Goal: Obtain resource: Obtain resource

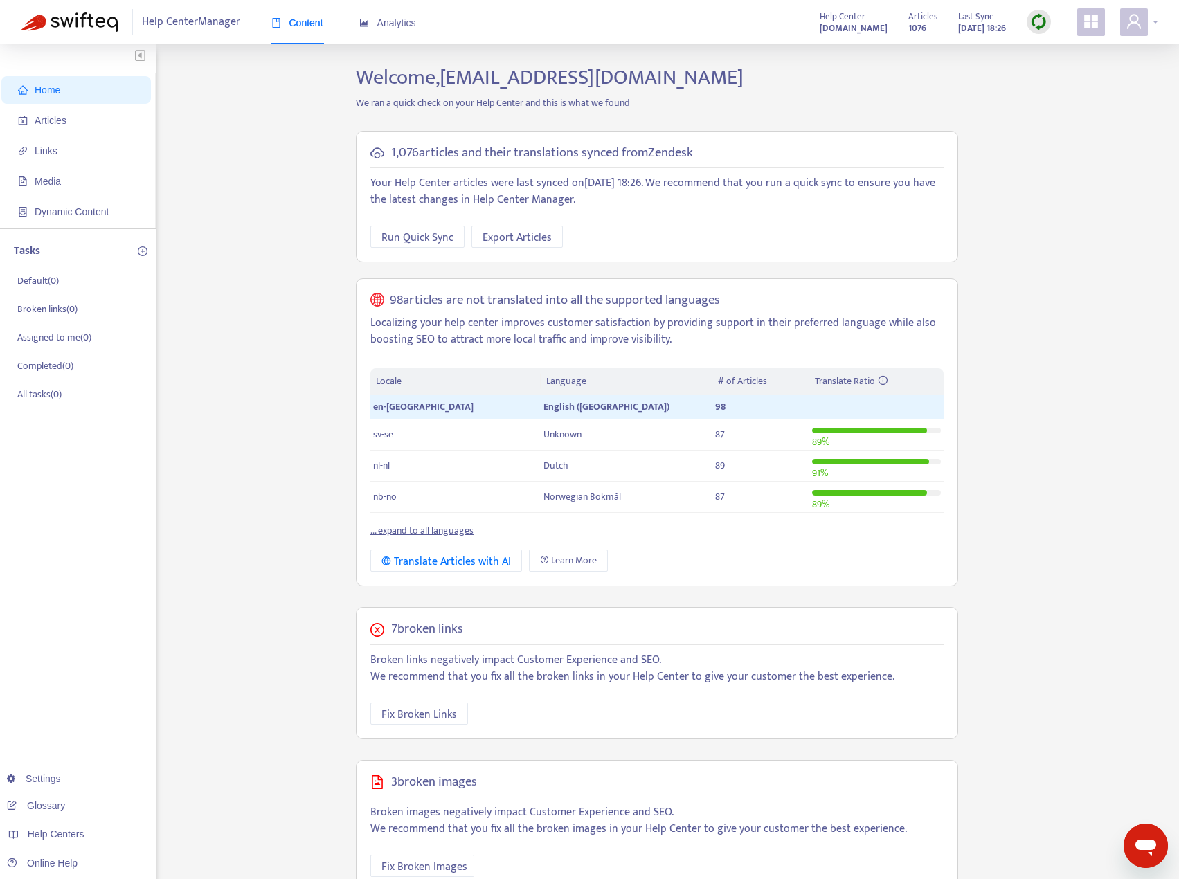
click at [1150, 24] on div at bounding box center [1139, 22] width 38 height 28
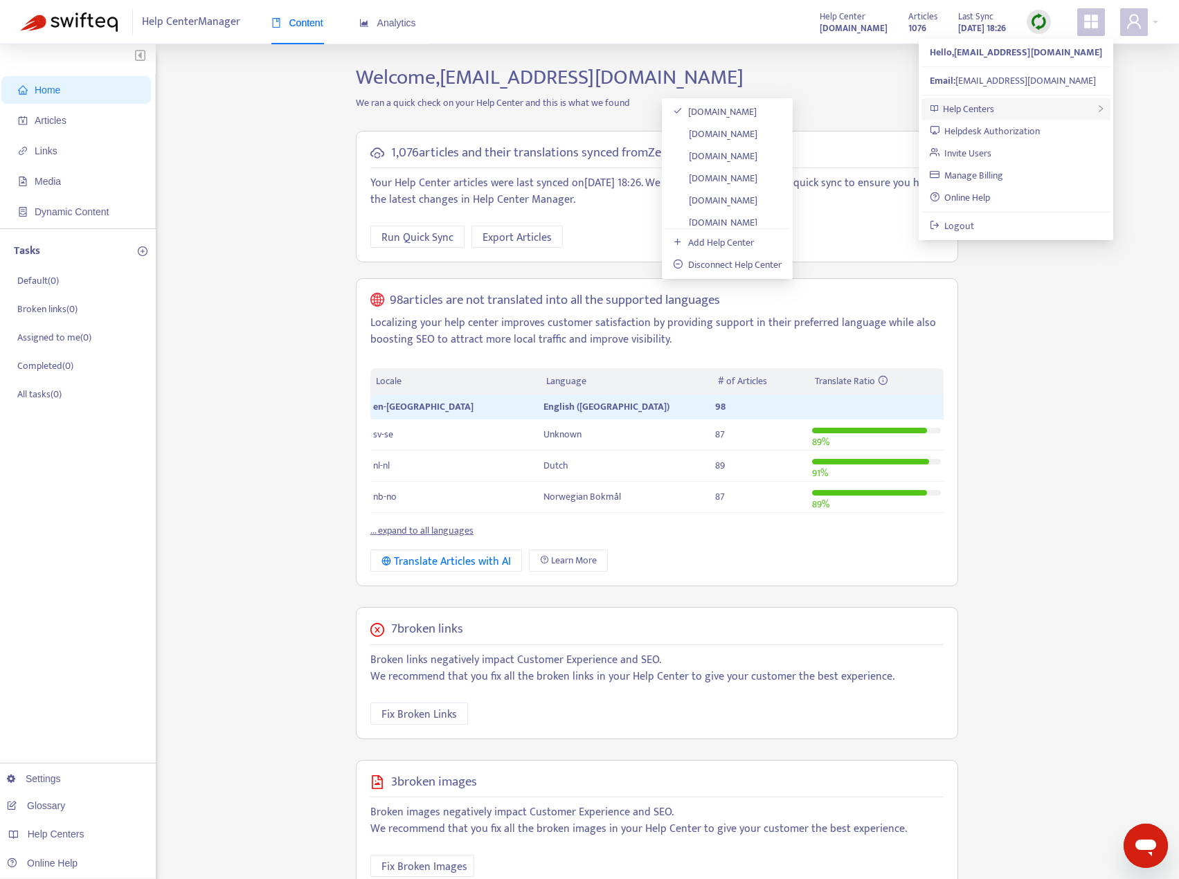
click at [981, 108] on span "Help Centers" at bounding box center [968, 109] width 51 height 16
click at [725, 133] on link "[DOMAIN_NAME]" at bounding box center [715, 134] width 84 height 16
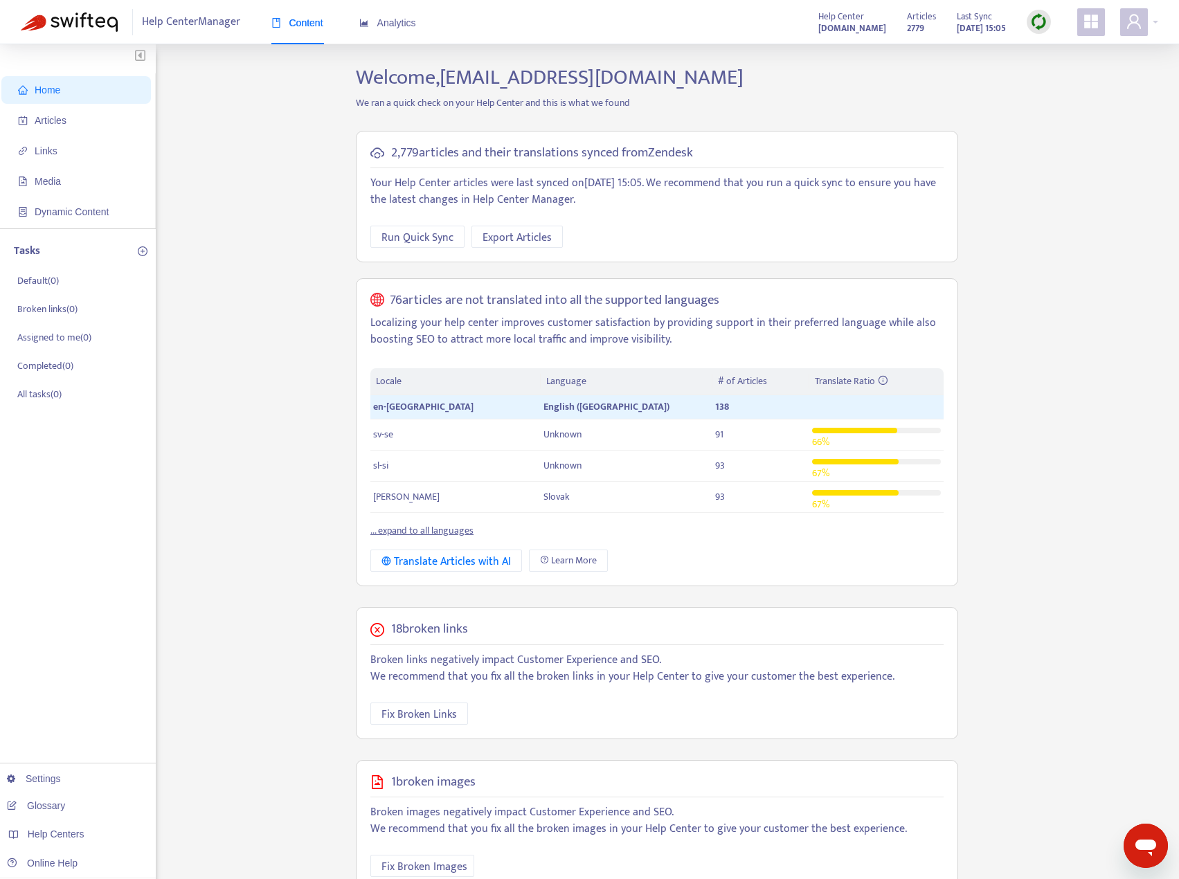
click at [1033, 20] on img at bounding box center [1038, 21] width 17 height 17
click at [1056, 47] on link "Quick Sync" at bounding box center [1067, 50] width 59 height 16
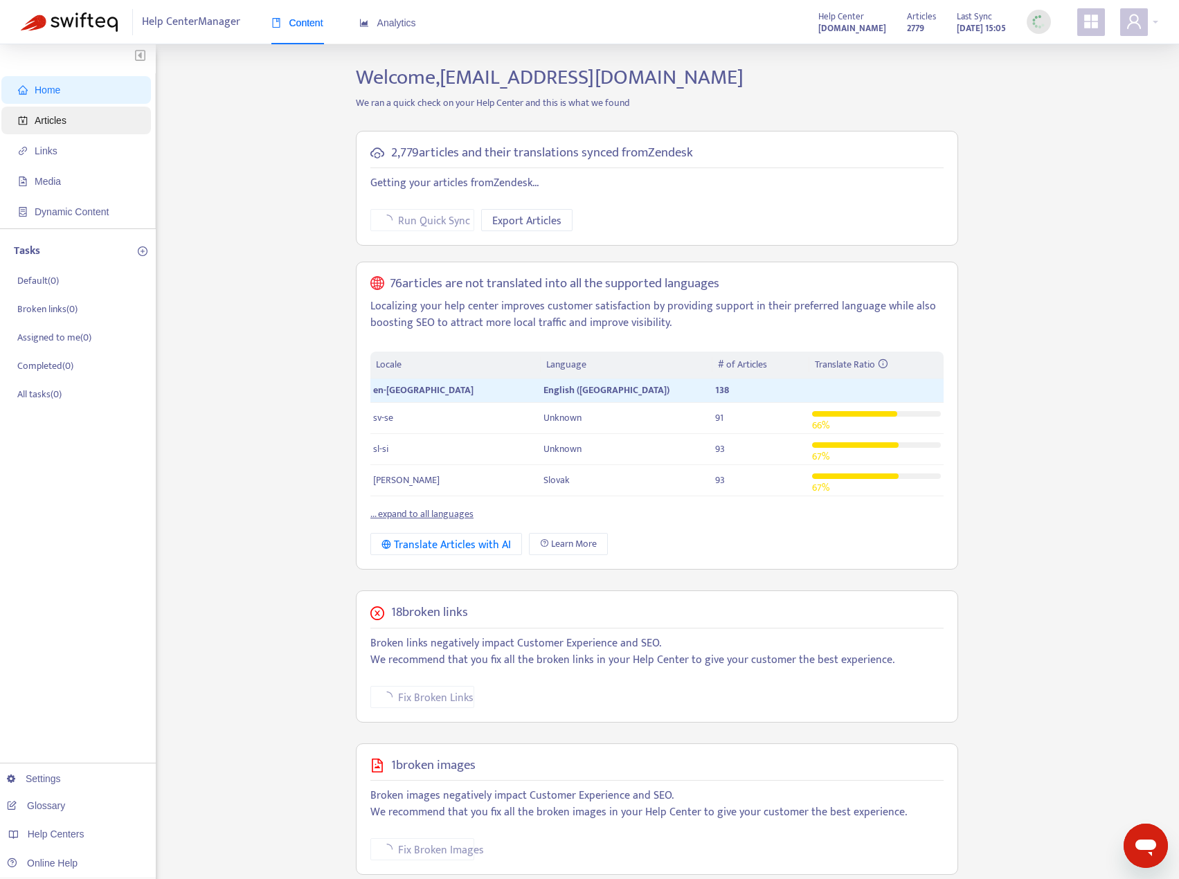
click at [42, 127] on span "Articles" at bounding box center [79, 121] width 122 height 28
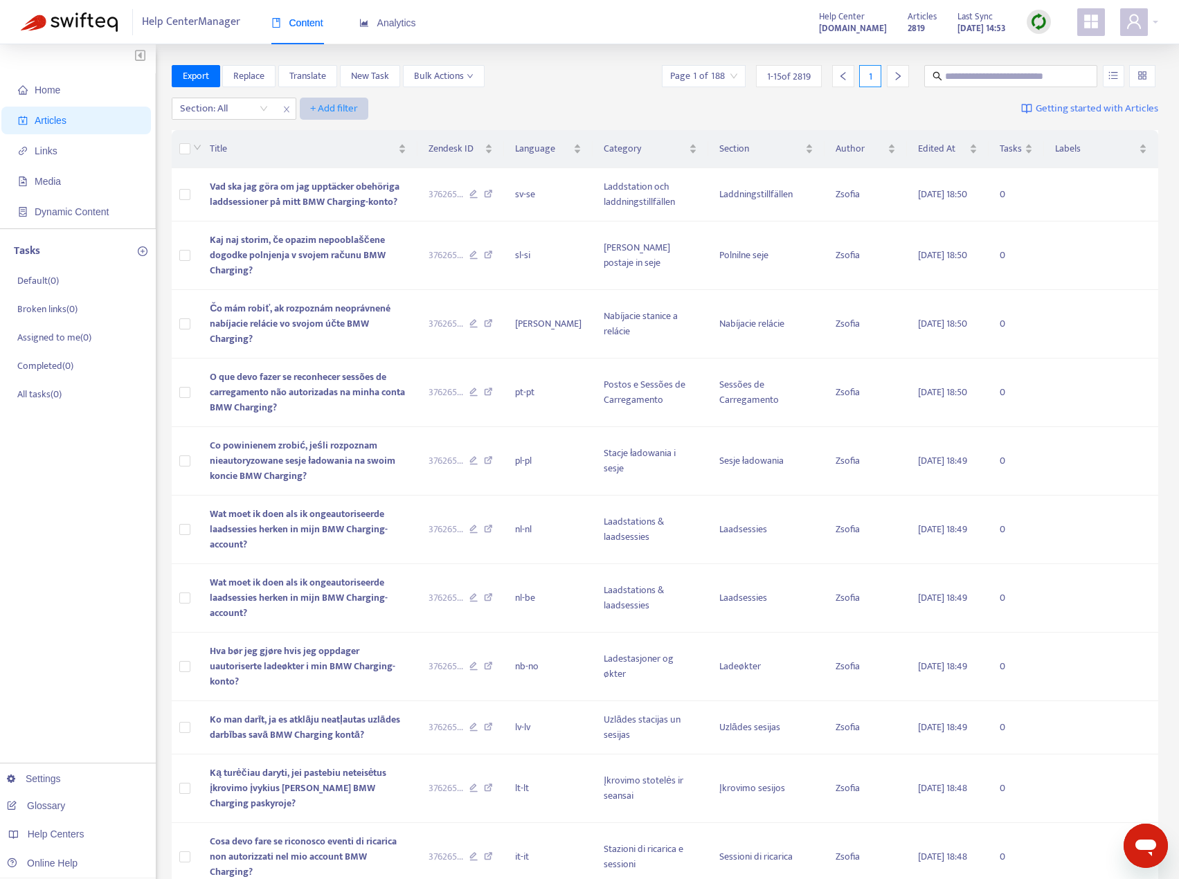
click at [327, 106] on span "+ Add filter" at bounding box center [334, 108] width 48 height 17
click at [327, 271] on span "Private" at bounding box center [354, 269] width 87 height 15
click at [382, 110] on input "search" at bounding box center [352, 108] width 88 height 21
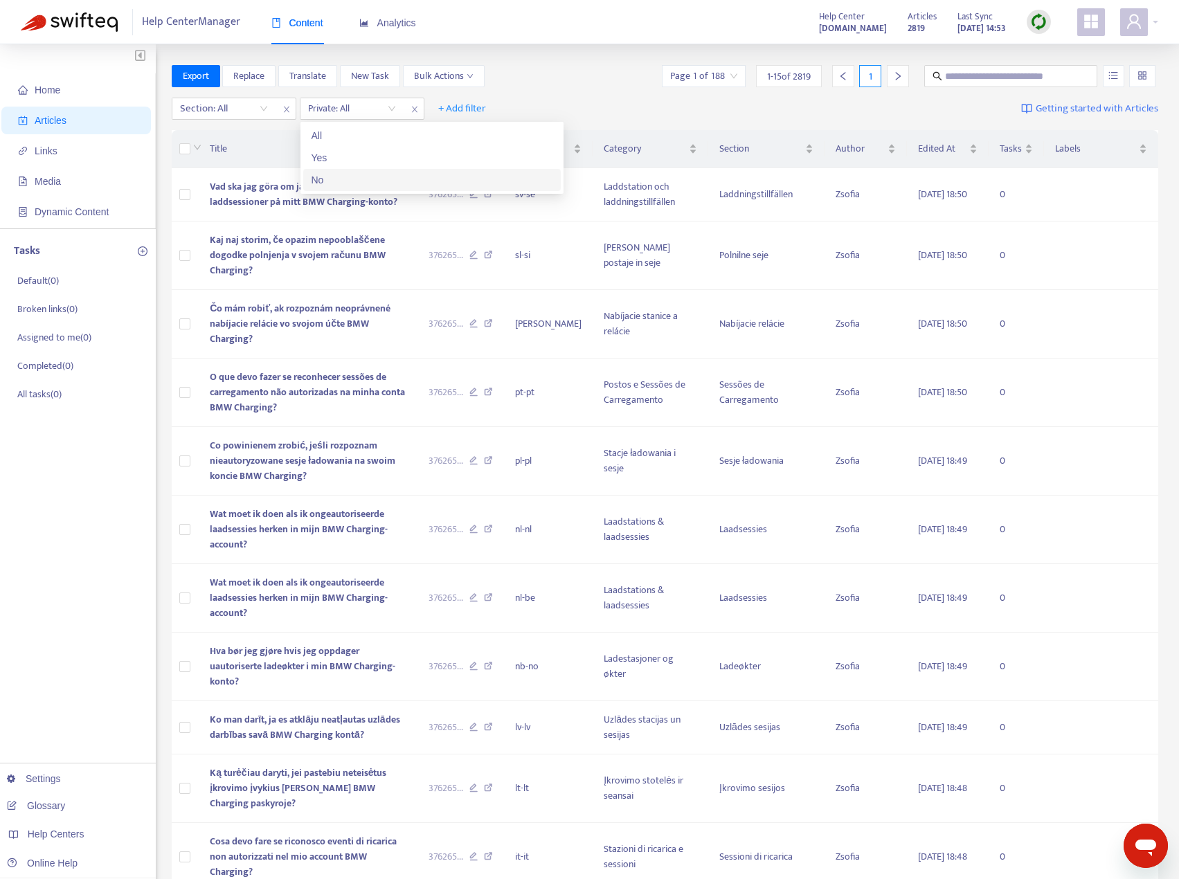
click at [314, 181] on div "No" at bounding box center [431, 179] width 241 height 15
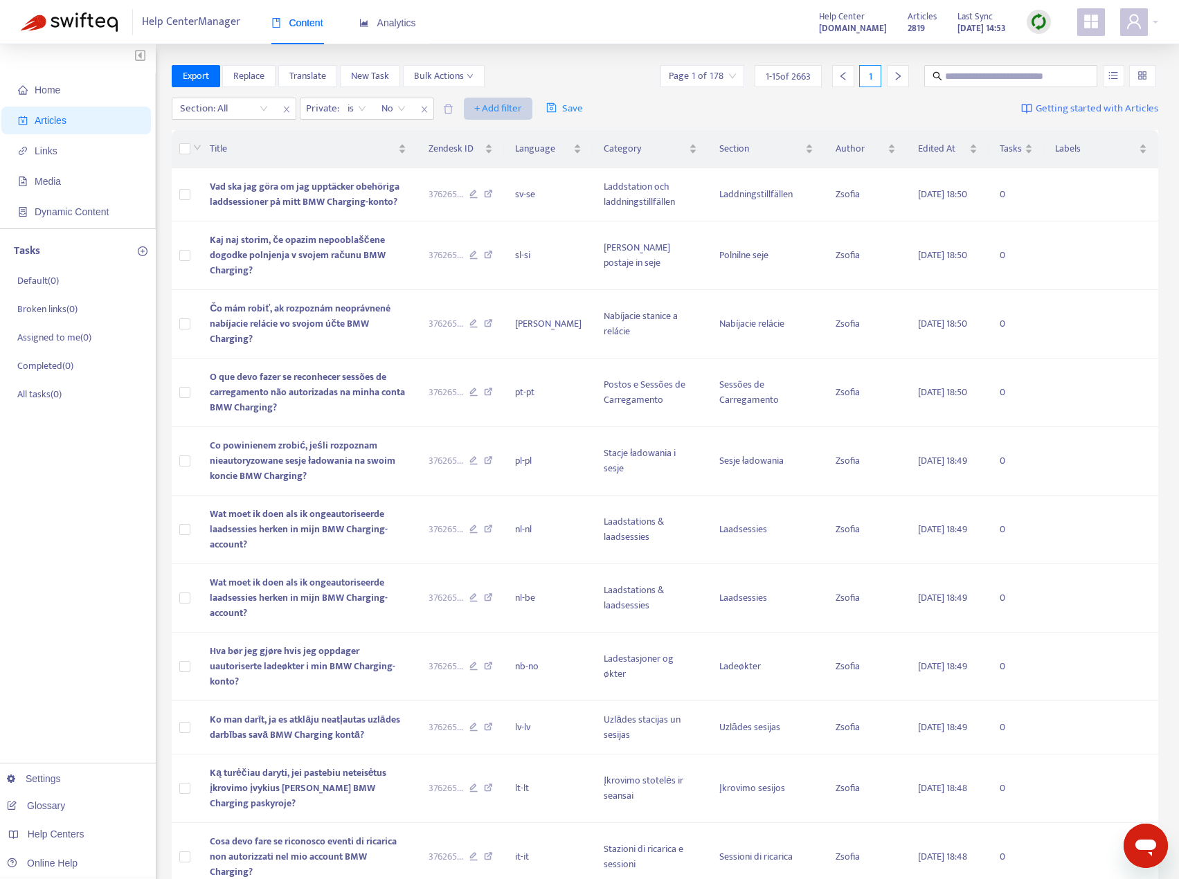
click at [508, 99] on button "+ Add filter" at bounding box center [498, 109] width 69 height 22
click at [507, 133] on span "Language" at bounding box center [518, 136] width 87 height 15
click at [528, 100] on div "Language: All" at bounding box center [489, 108] width 103 height 21
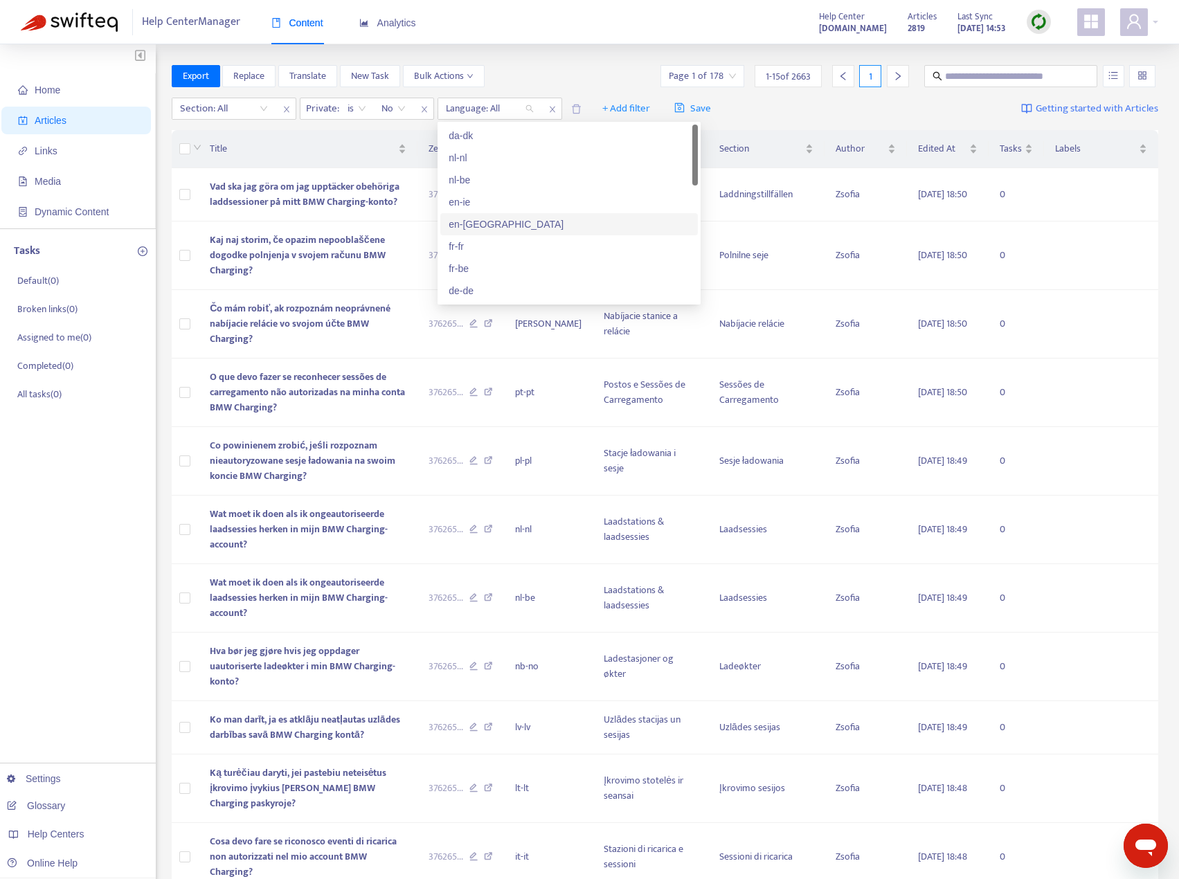
click at [464, 221] on div "en-[GEOGRAPHIC_DATA]" at bounding box center [569, 224] width 241 height 15
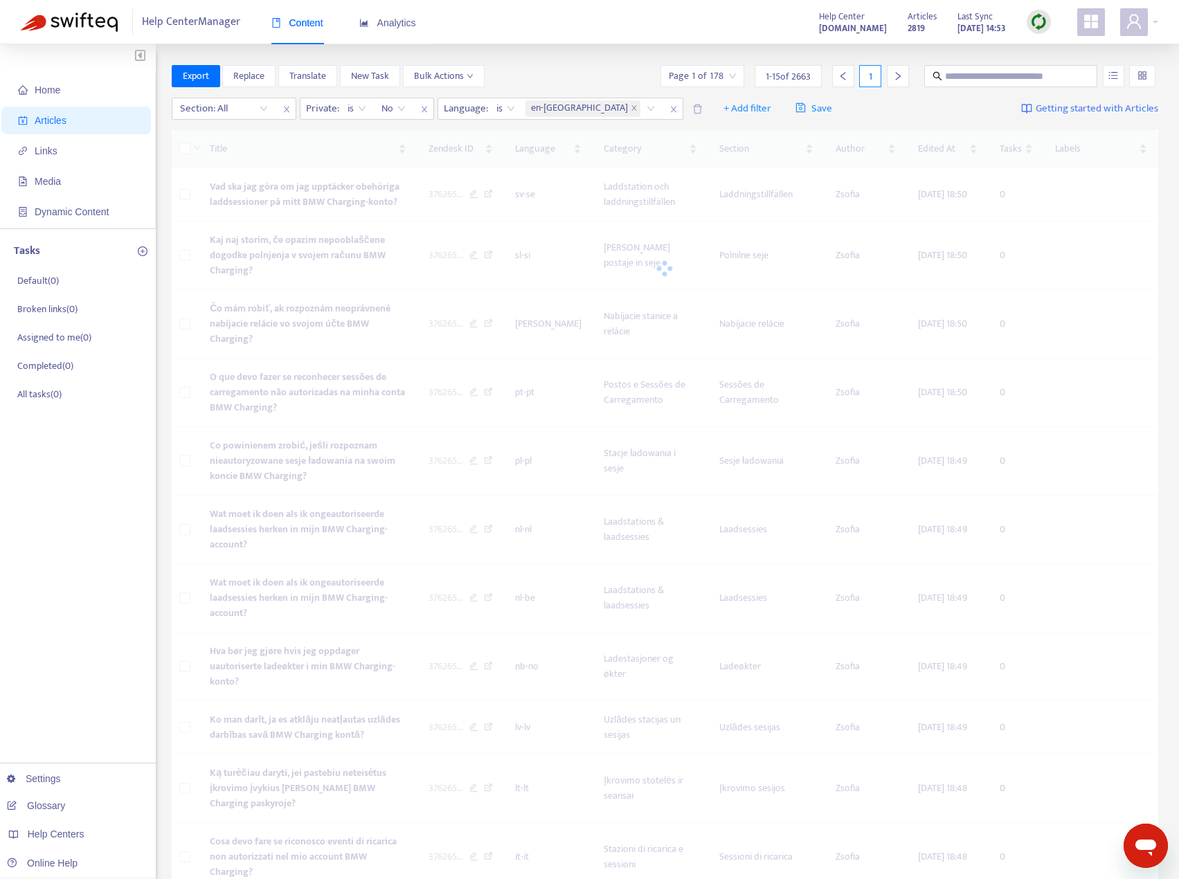
click at [586, 59] on div "Home Articles Links Media Dynamic Content Tasks Default ( 0 ) Broken links ( 0 …" at bounding box center [589, 643] width 1179 height 1199
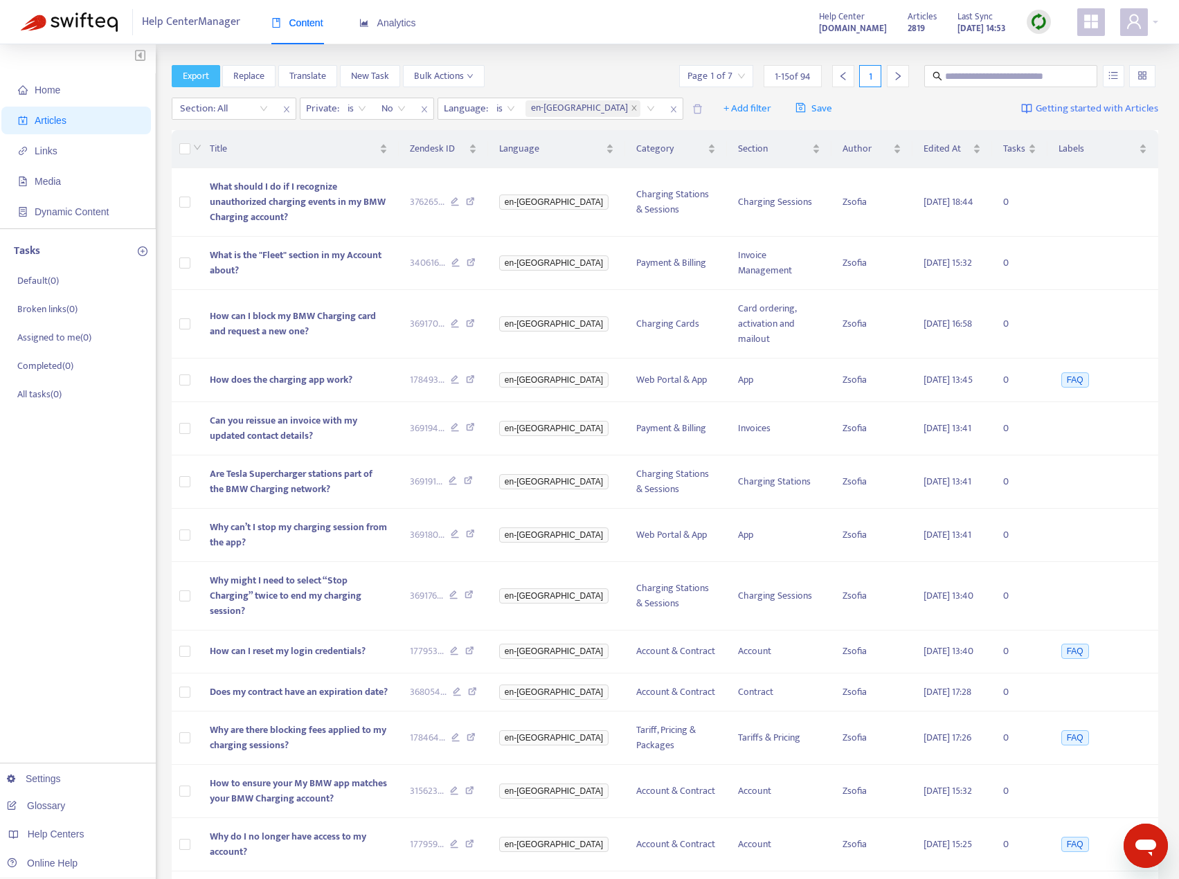
click at [192, 76] on span "Export" at bounding box center [196, 76] width 26 height 15
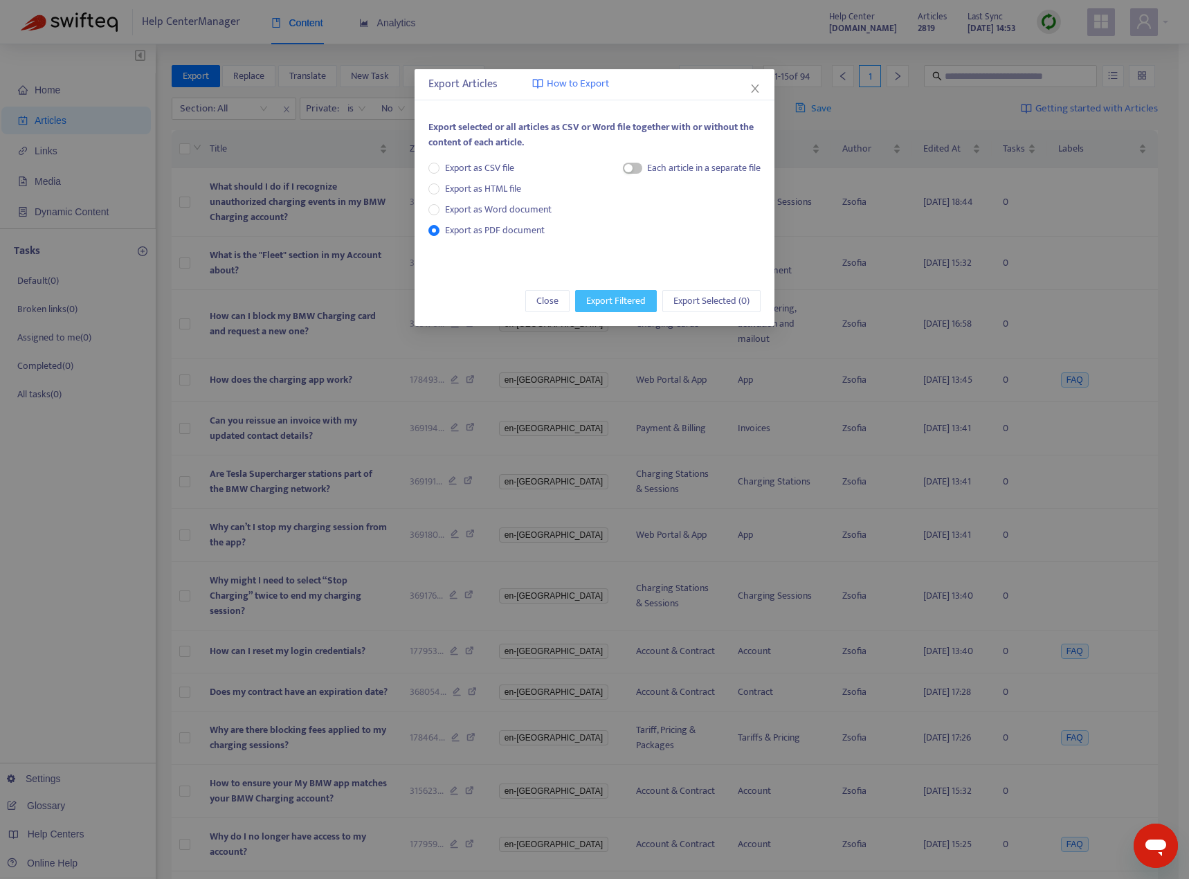
click at [590, 298] on span "Export Filtered" at bounding box center [616, 300] width 60 height 15
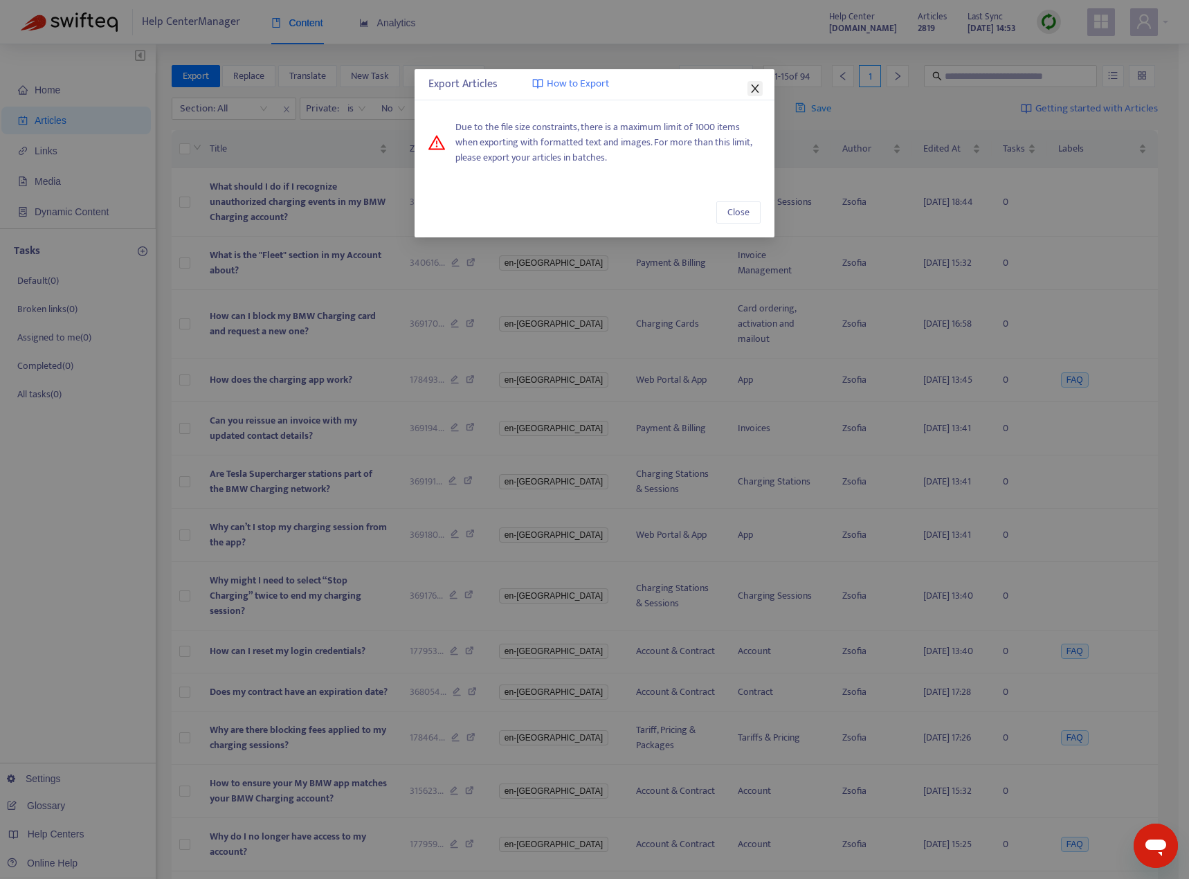
click at [756, 89] on icon "close" at bounding box center [755, 88] width 11 height 11
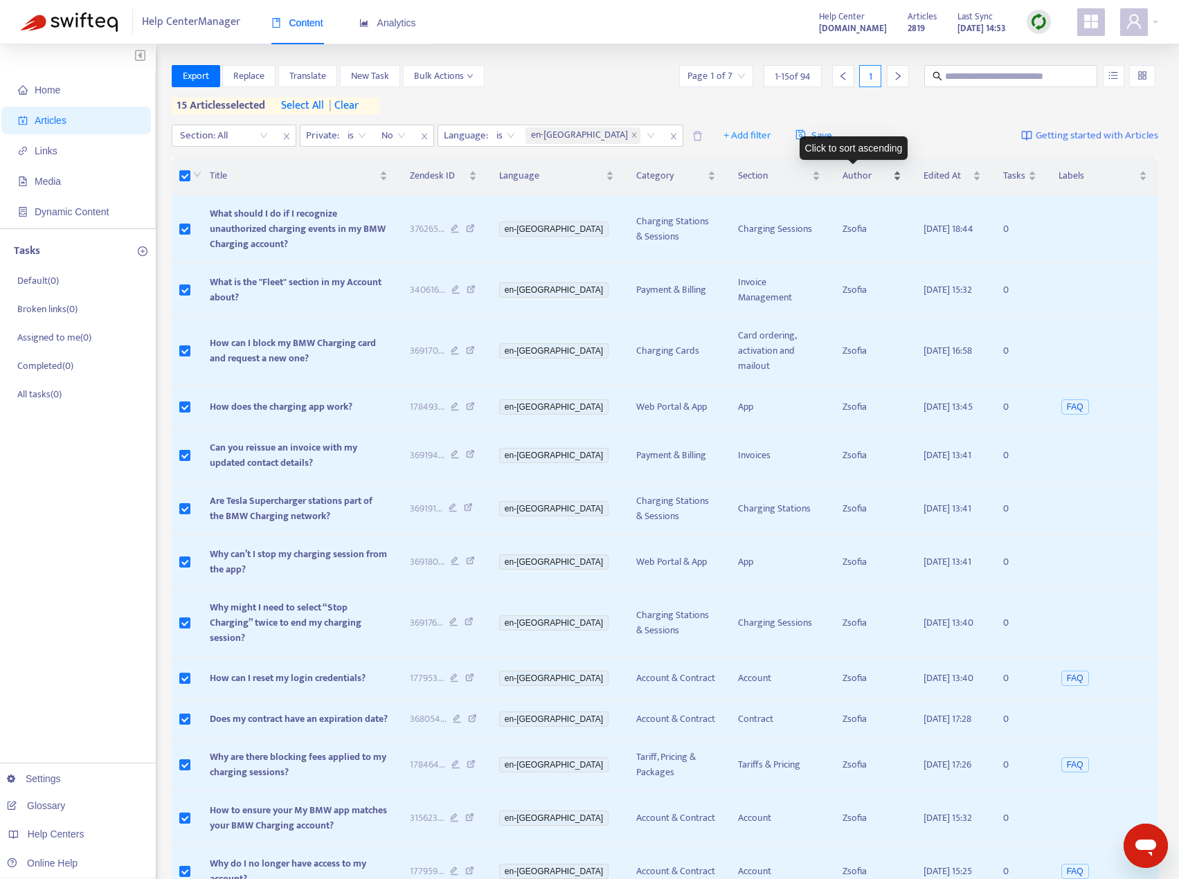
scroll to position [224, 0]
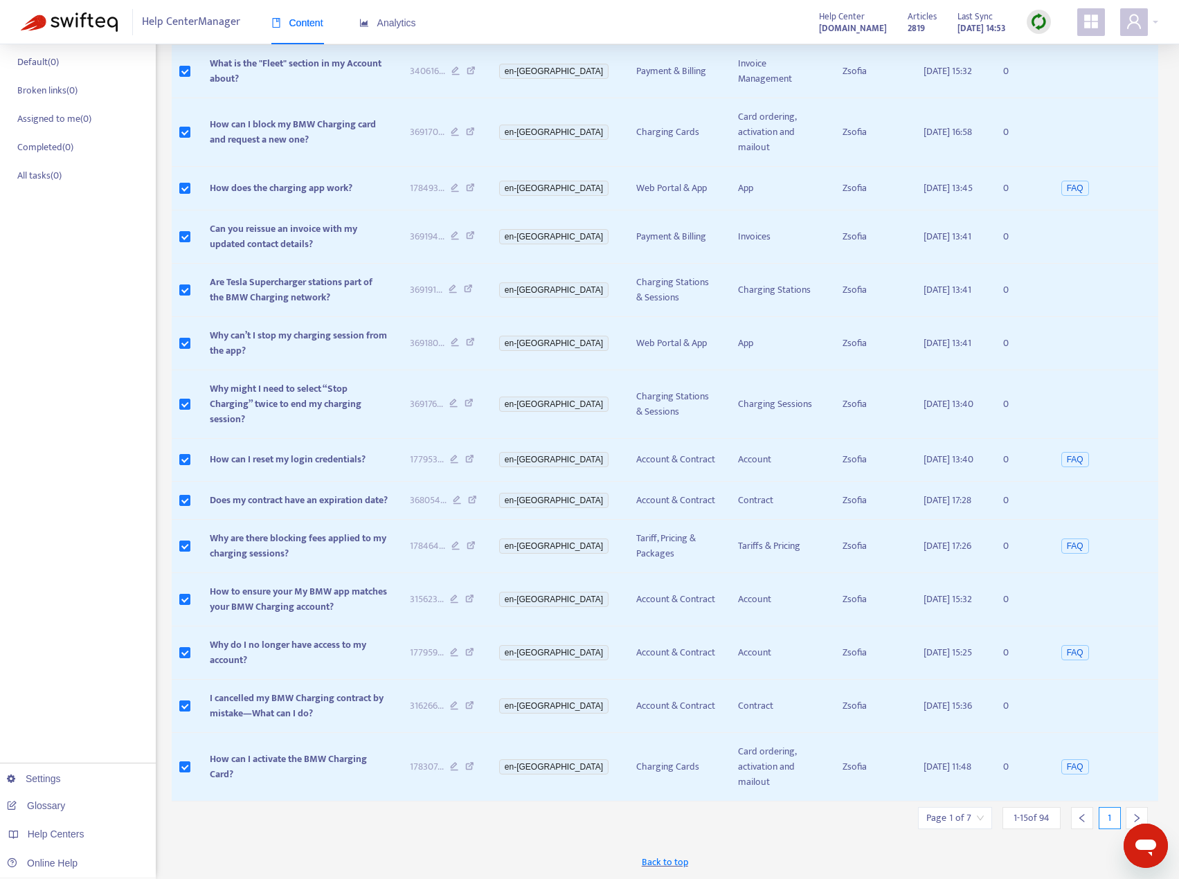
click at [1040, 817] on span "1 - 15 of 94" at bounding box center [1031, 818] width 36 height 15
click at [1014, 817] on span "1 - 15 of 94" at bounding box center [1031, 818] width 36 height 15
click at [983, 817] on div "Page 1 of 7" at bounding box center [955, 818] width 74 height 22
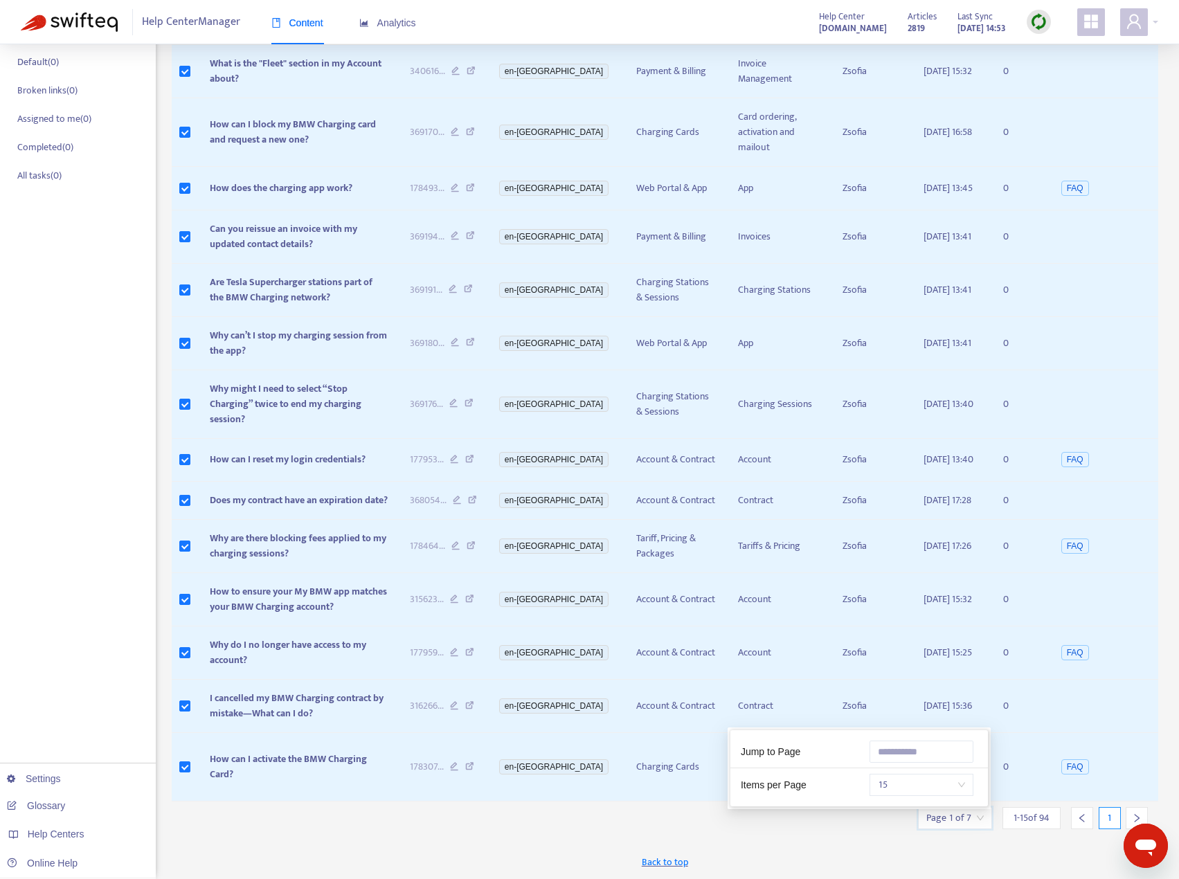
click at [947, 786] on span "15" at bounding box center [921, 785] width 87 height 21
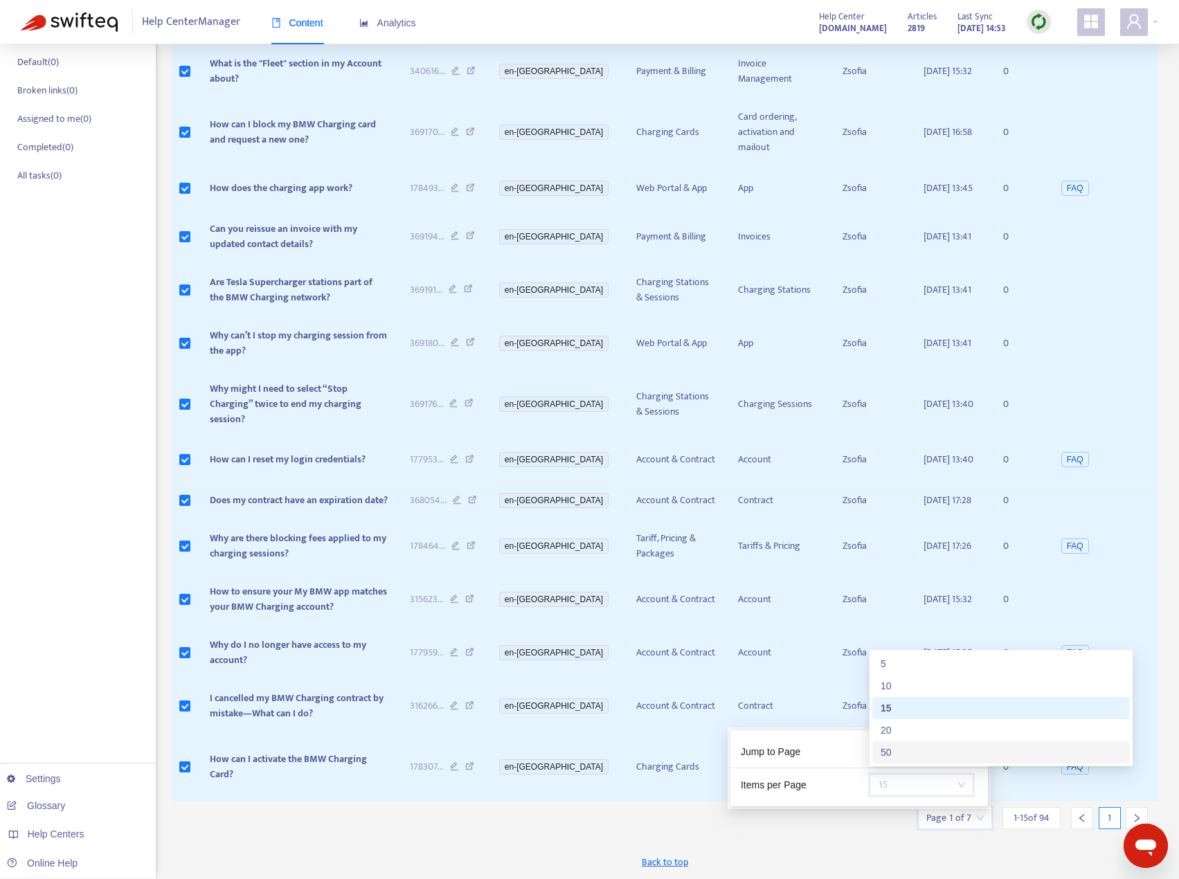
click at [923, 754] on div "50" at bounding box center [1000, 752] width 241 height 15
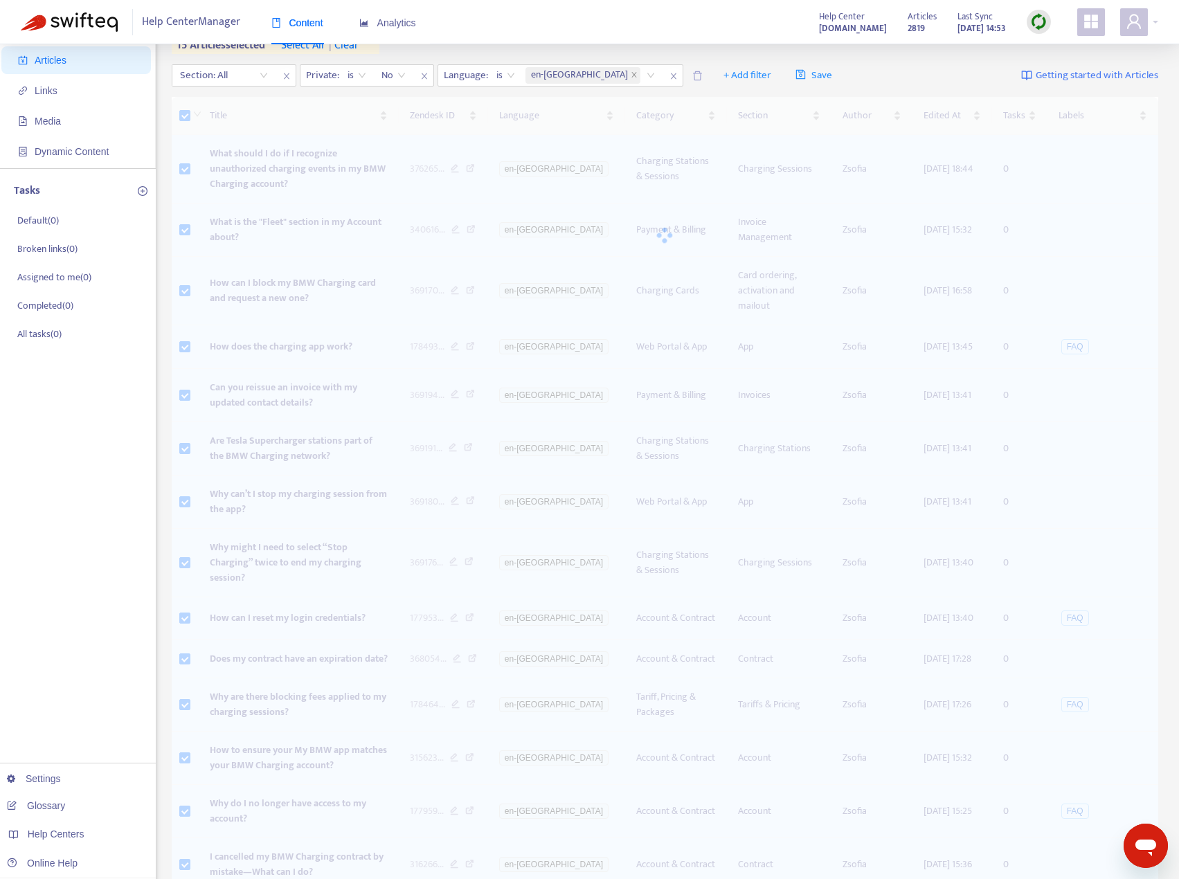
scroll to position [0, 0]
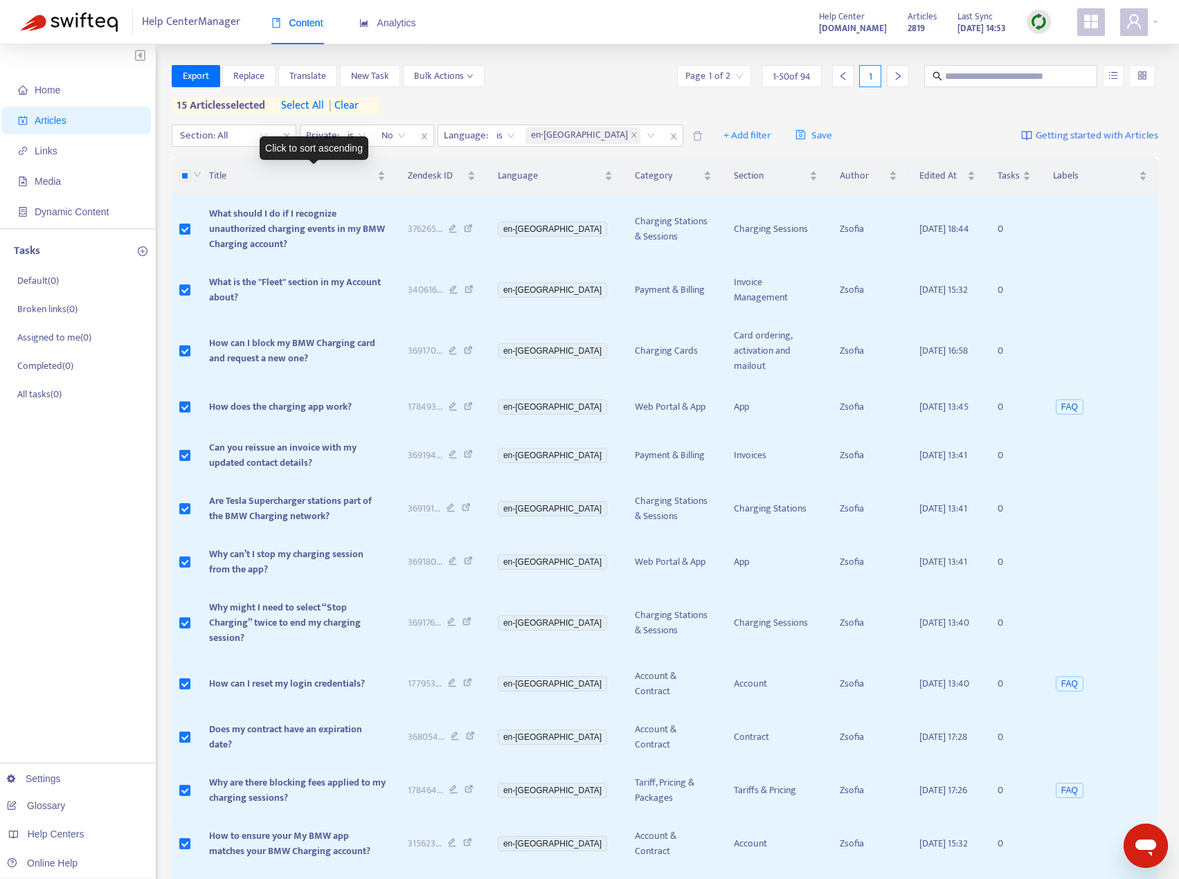
click at [182, 179] on th at bounding box center [185, 176] width 27 height 38
click at [901, 82] on div at bounding box center [898, 76] width 22 height 22
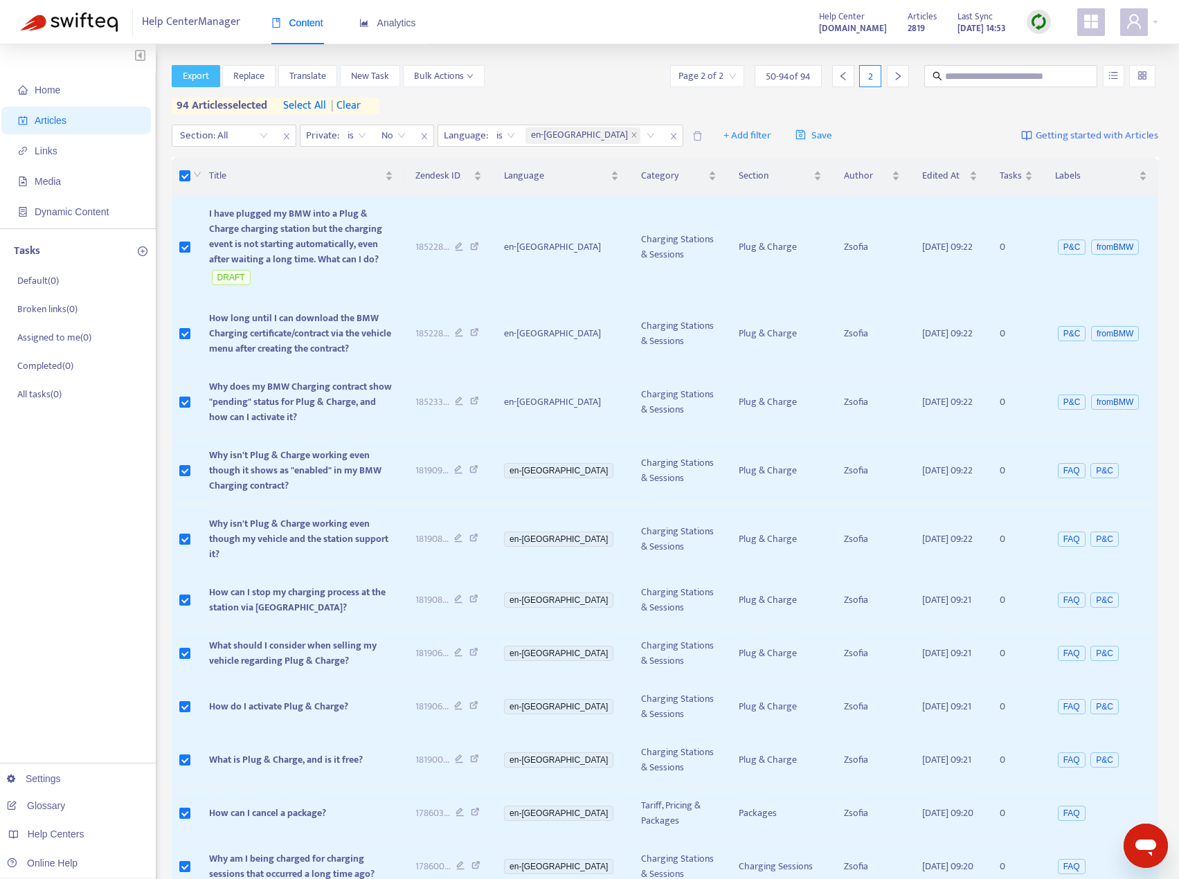
click at [195, 69] on span "Export" at bounding box center [196, 76] width 26 height 15
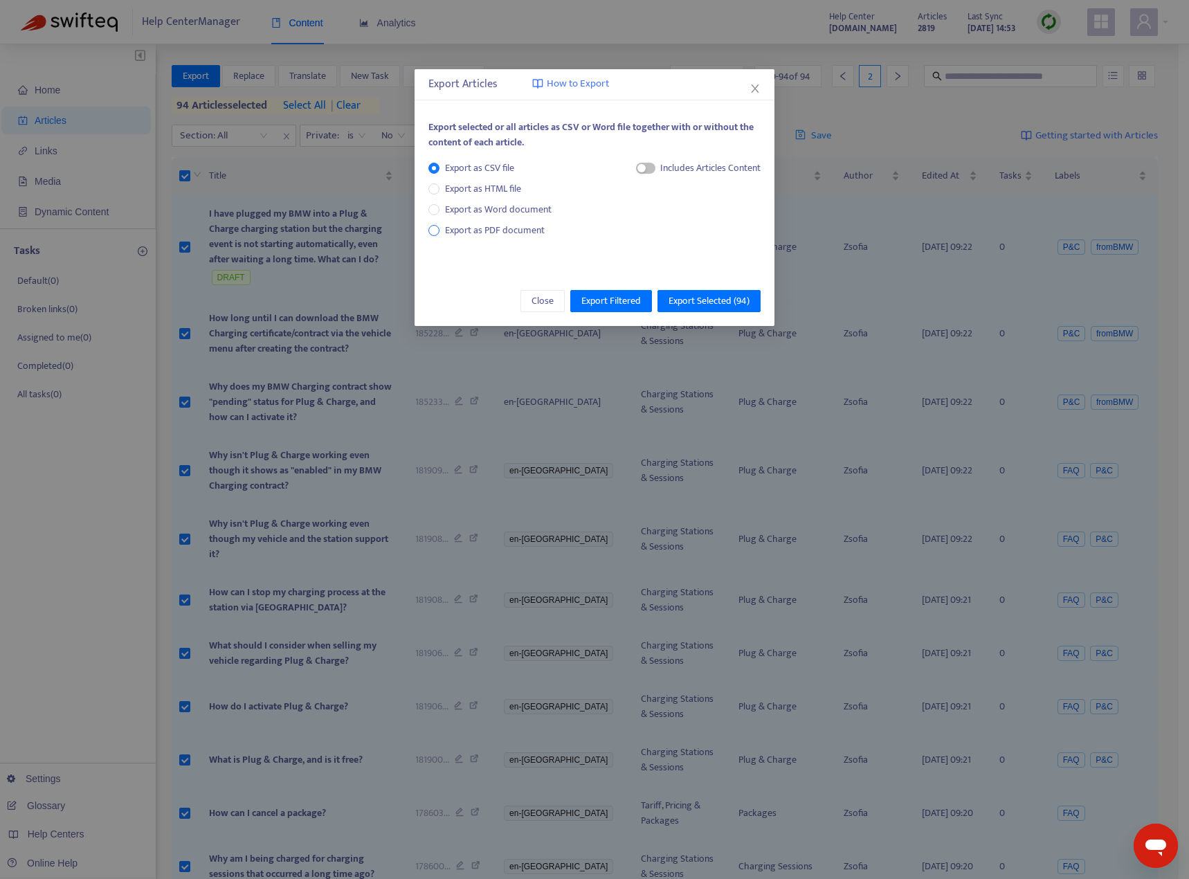
click at [516, 237] on span "Export as PDF document" at bounding box center [495, 230] width 100 height 16
click at [714, 307] on span "Export Selected ( 94 )" at bounding box center [709, 300] width 81 height 15
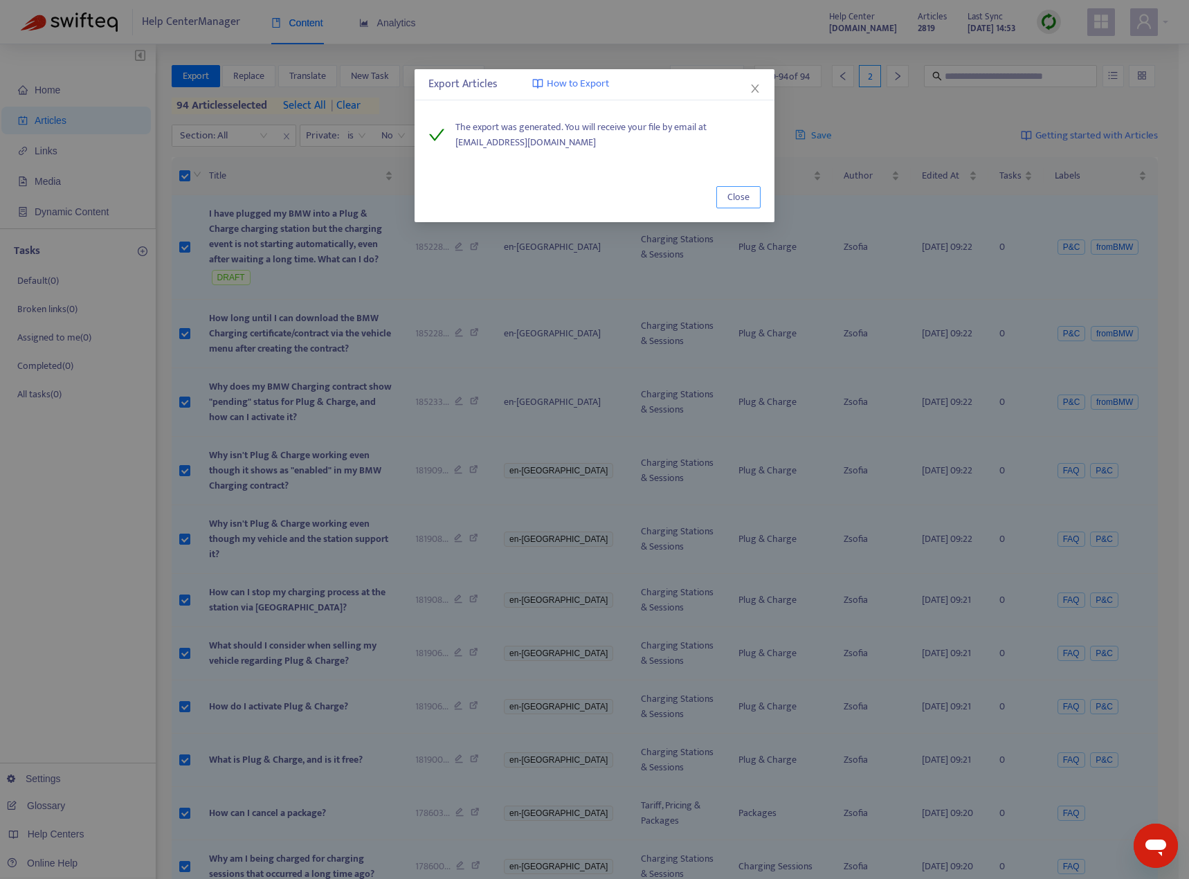
click at [743, 195] on span "Close" at bounding box center [738, 197] width 22 height 15
